Goal: Task Accomplishment & Management: Manage account settings

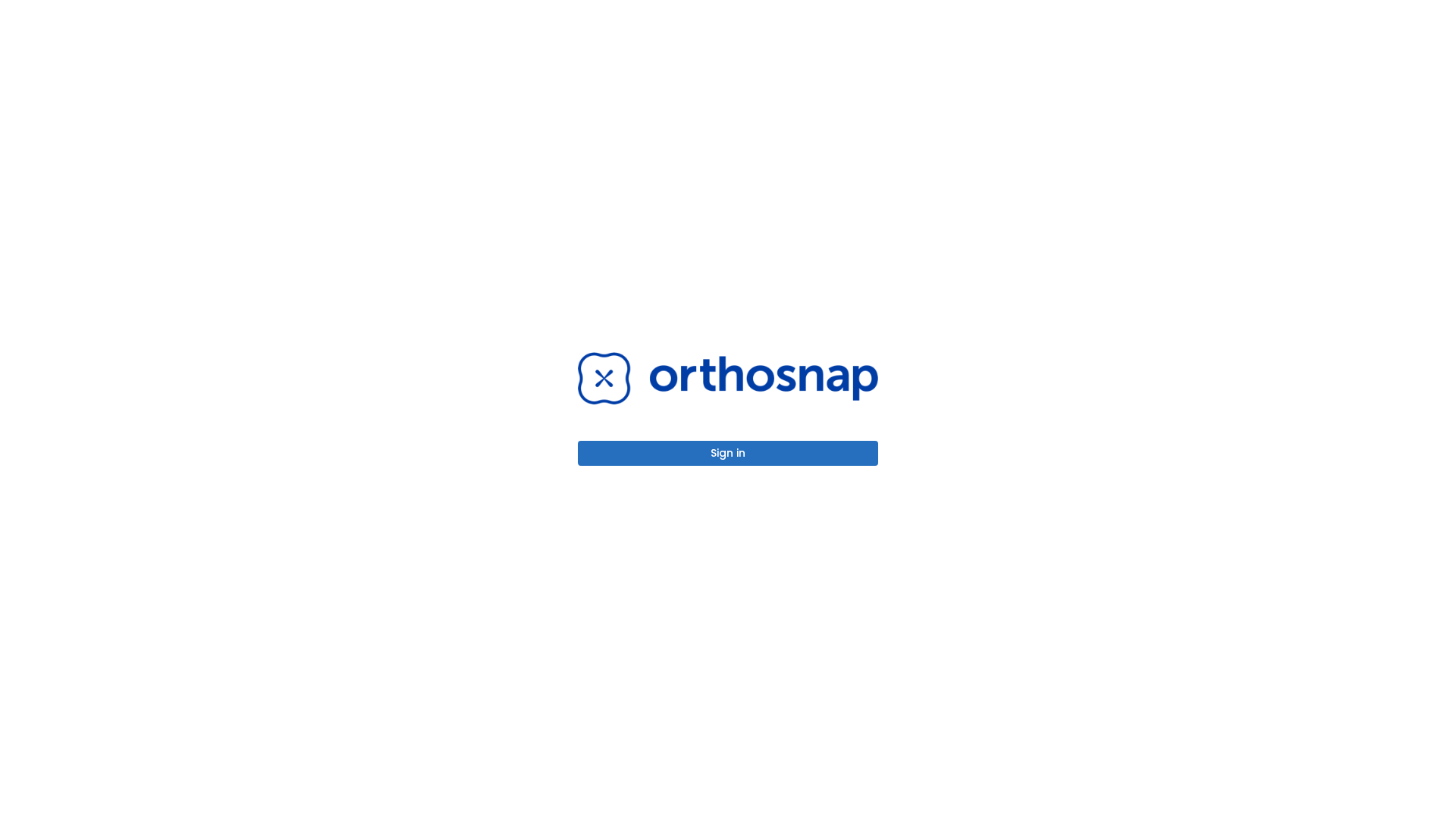
click at [728, 453] on button "Sign in" at bounding box center [728, 454] width 300 height 25
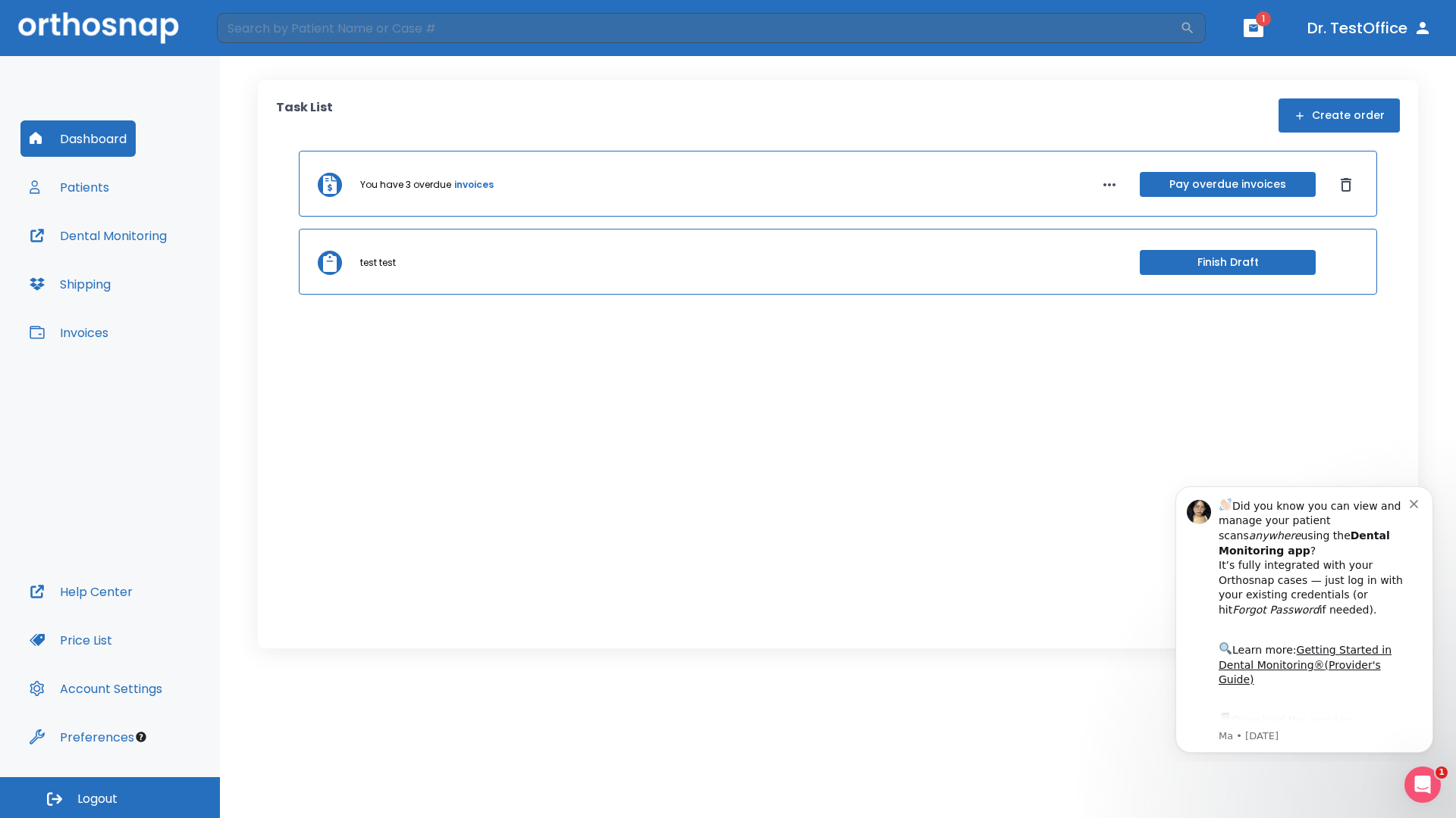
click at [110, 798] on span "Logout" at bounding box center [97, 799] width 40 height 16
